Goal: Task Accomplishment & Management: Manage account settings

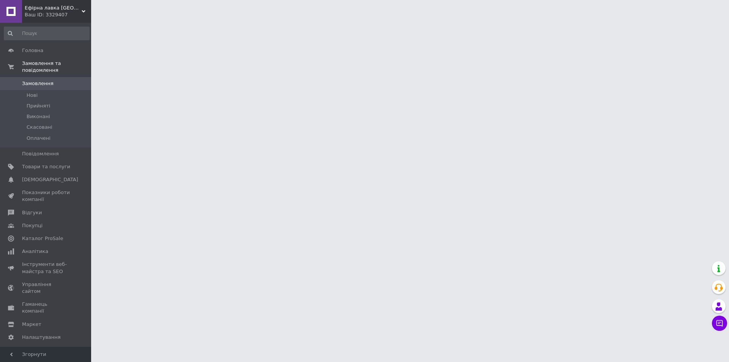
click at [53, 10] on span "Ефірна лавка [GEOGRAPHIC_DATA]" at bounding box center [53, 8] width 57 height 7
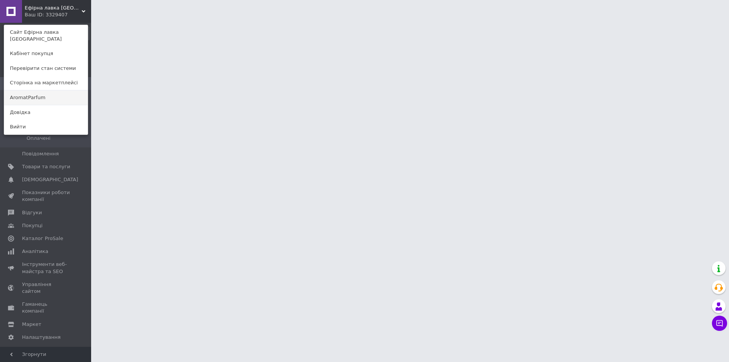
click at [35, 92] on link "AromatParfum" at bounding box center [46, 97] width 84 height 14
